Goal: Transaction & Acquisition: Download file/media

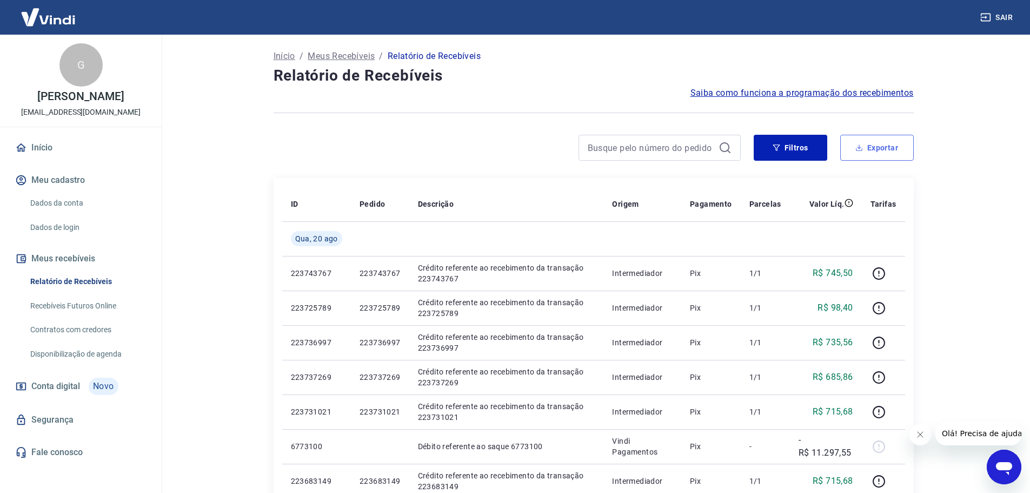
click at [865, 149] on button "Exportar" at bounding box center [877, 148] width 74 height 26
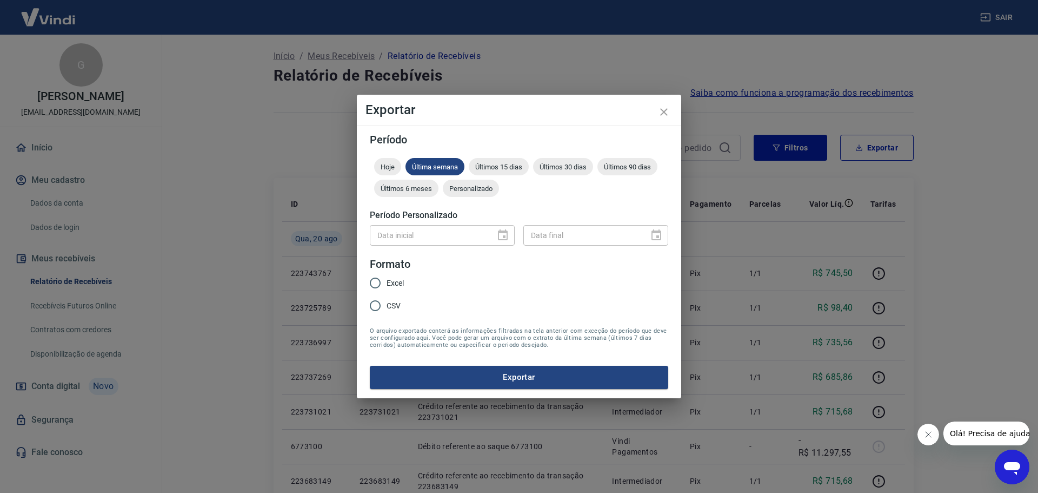
click at [503, 235] on div at bounding box center [499, 235] width 15 height 0
click at [498, 234] on div "Data inicial" at bounding box center [442, 235] width 145 height 20
click at [392, 163] on span "Hoje" at bounding box center [387, 167] width 27 height 8
click at [486, 181] on div "Personalizado" at bounding box center [471, 188] width 56 height 17
click at [442, 225] on input "Data inicial" at bounding box center [429, 235] width 118 height 20
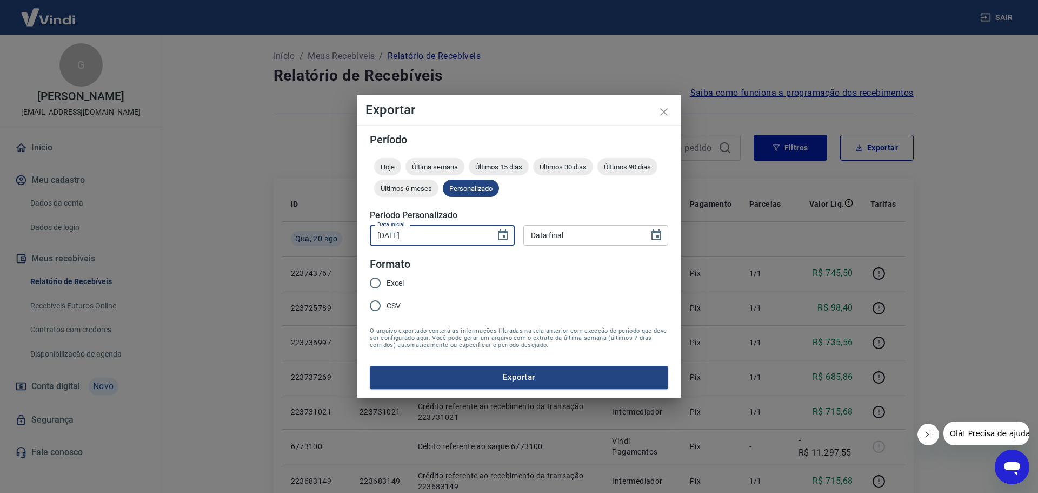
type input "07/08/2025"
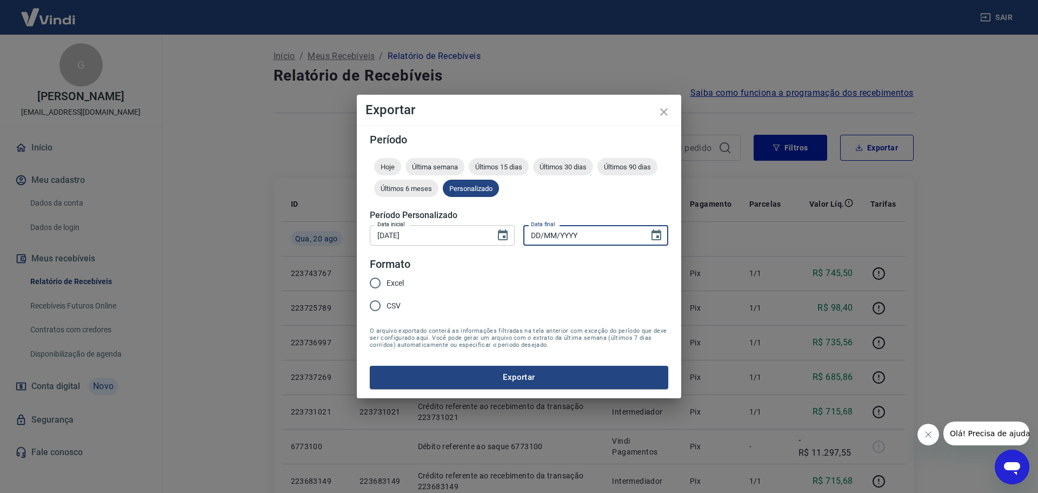
click at [582, 243] on input "DD/MM/YYYY" at bounding box center [583, 235] width 118 height 20
type input "15/08/2025"
click at [495, 311] on form "Período Hoje Última semana Últimos 15 dias Últimos 30 dias Últimos 90 dias Últi…" at bounding box center [519, 261] width 299 height 254
click at [380, 283] on input "Excel" at bounding box center [375, 282] width 23 height 23
radio input "true"
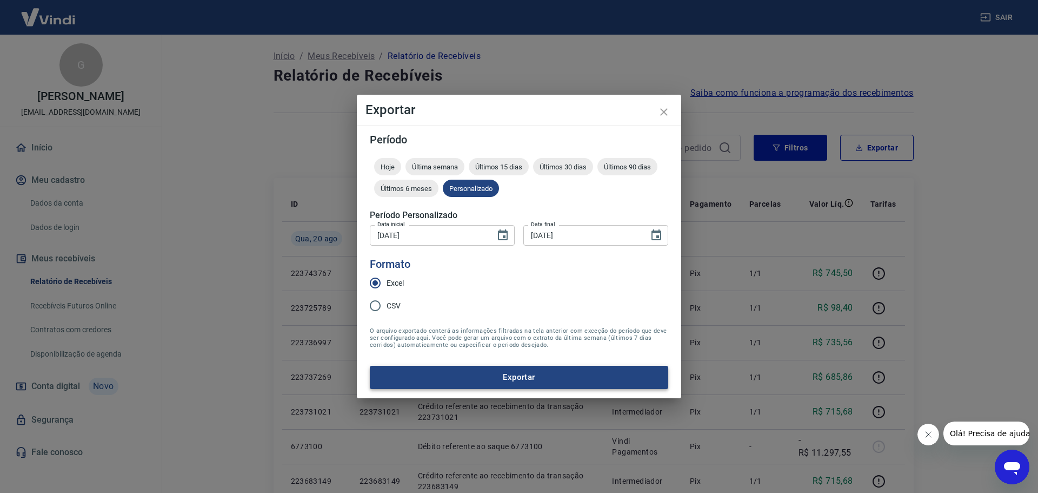
click at [451, 379] on button "Exportar" at bounding box center [519, 377] width 299 height 23
